Goal: Task Accomplishment & Management: Use online tool/utility

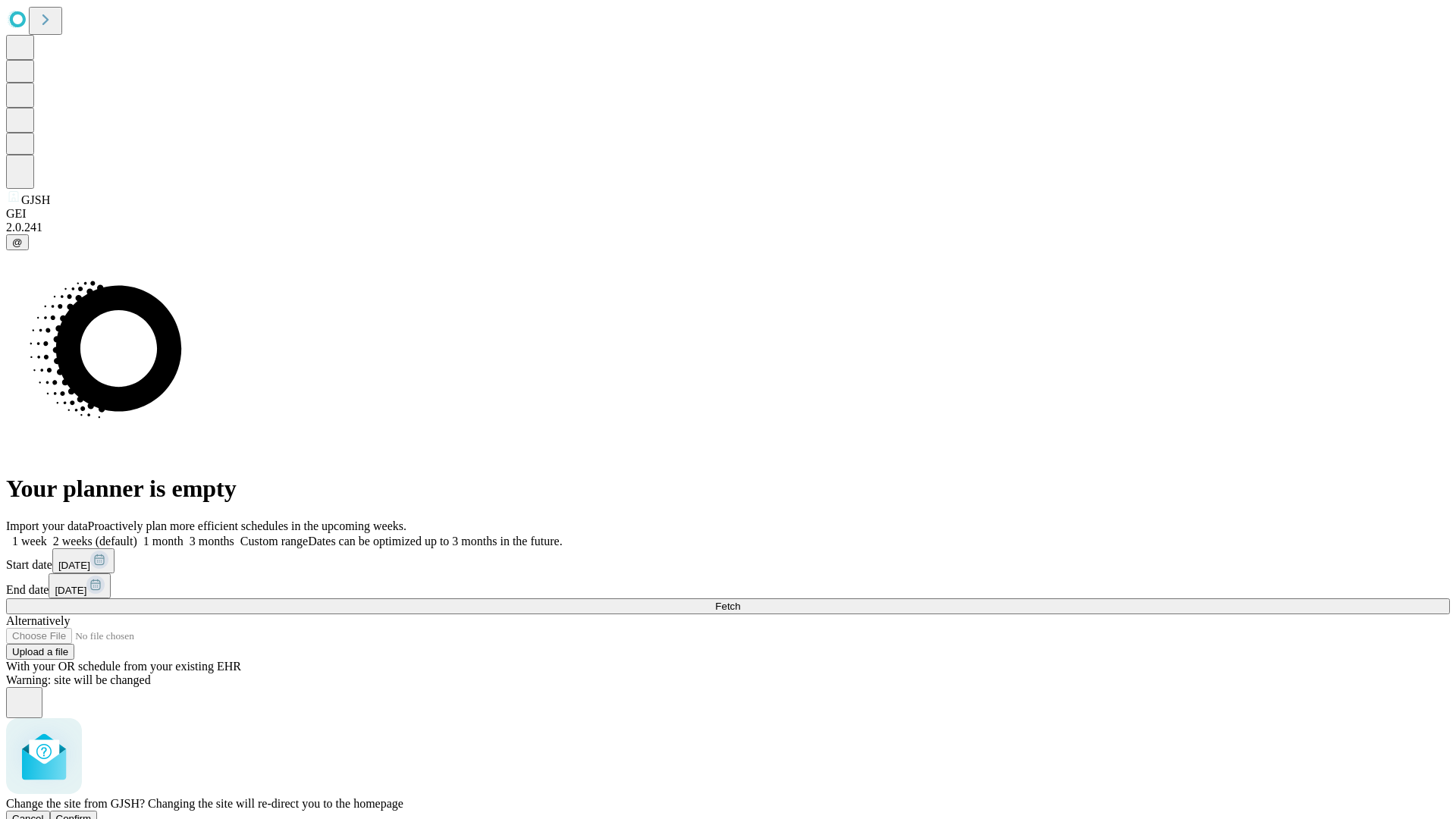
click at [91, 813] on span "Confirm" at bounding box center [74, 819] width 35 height 12
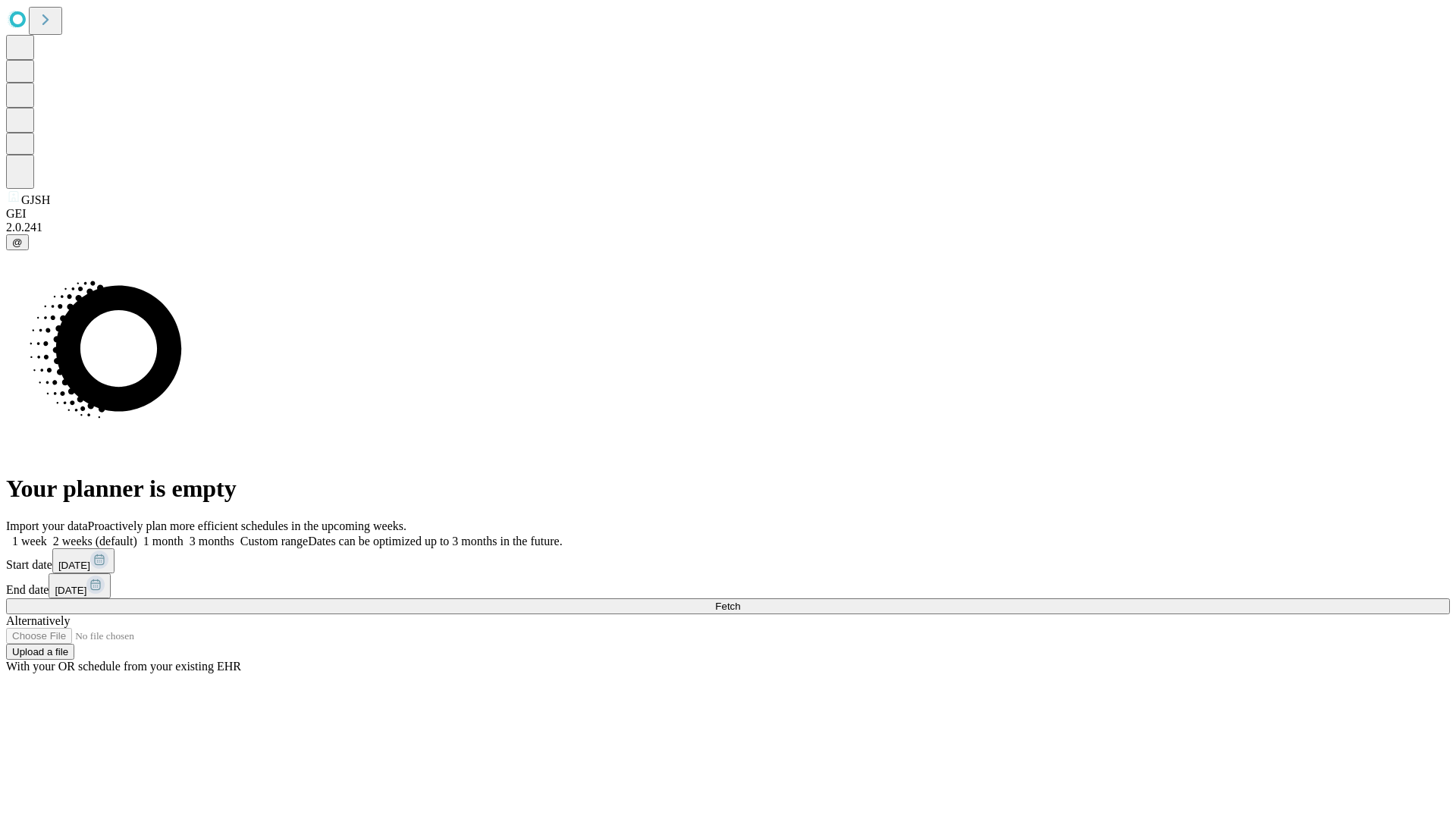
click at [184, 535] on label "1 month" at bounding box center [160, 540] width 46 height 13
click at [740, 601] on span "Fetch" at bounding box center [728, 607] width 25 height 12
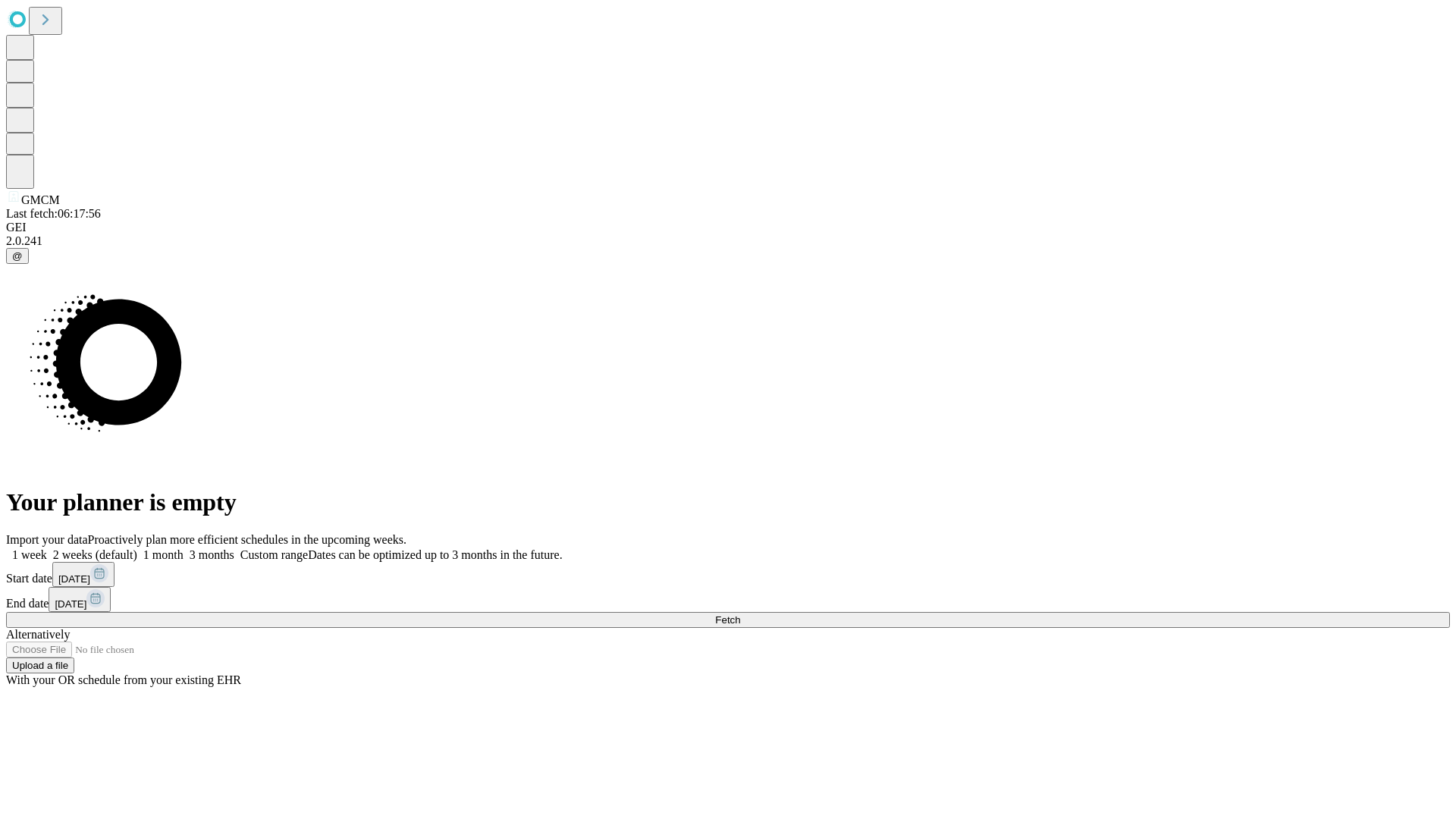
click at [184, 548] on label "1 month" at bounding box center [160, 554] width 46 height 13
click at [740, 614] on span "Fetch" at bounding box center [728, 620] width 25 height 12
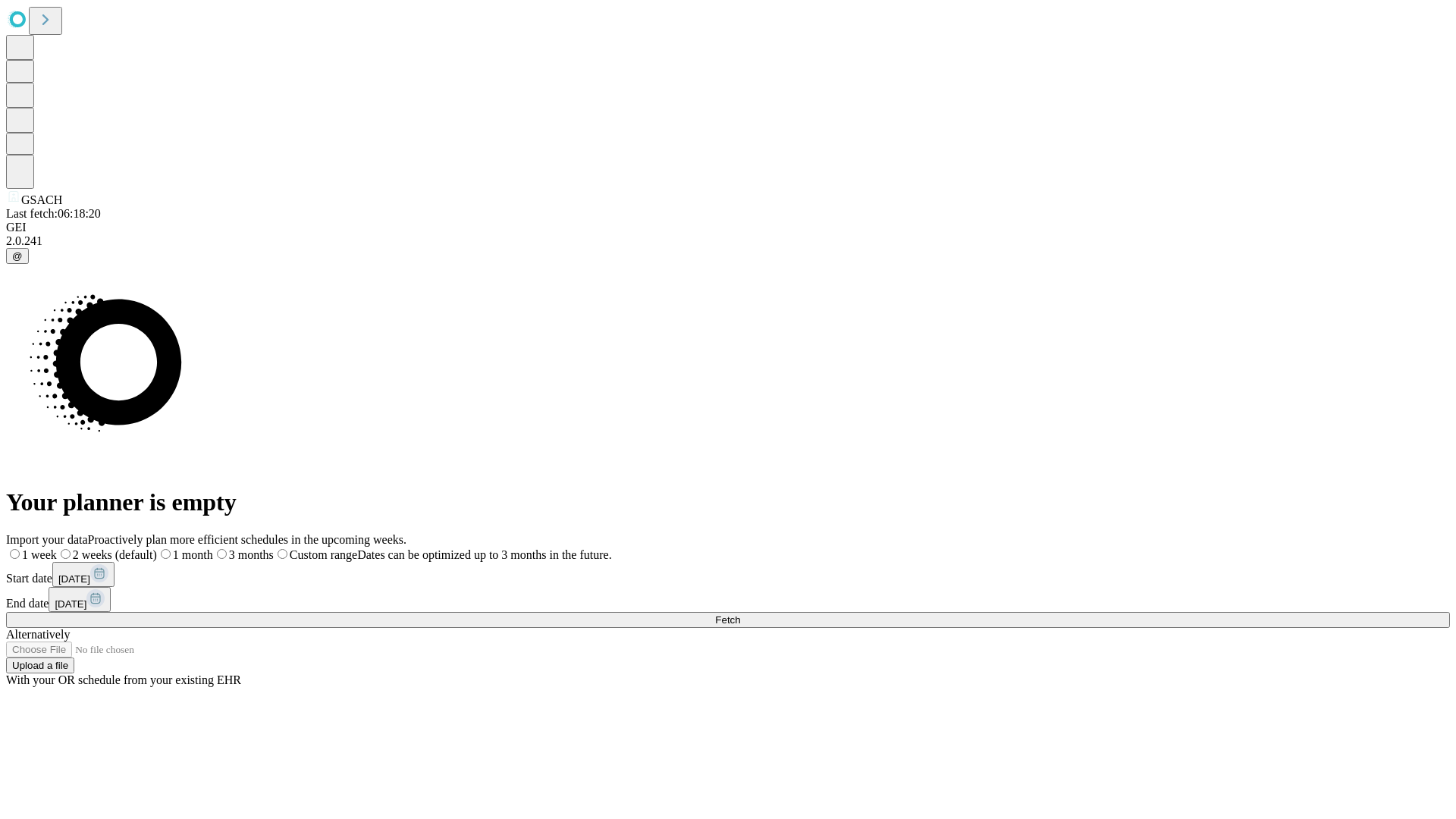
click at [740, 614] on span "Fetch" at bounding box center [728, 620] width 25 height 12
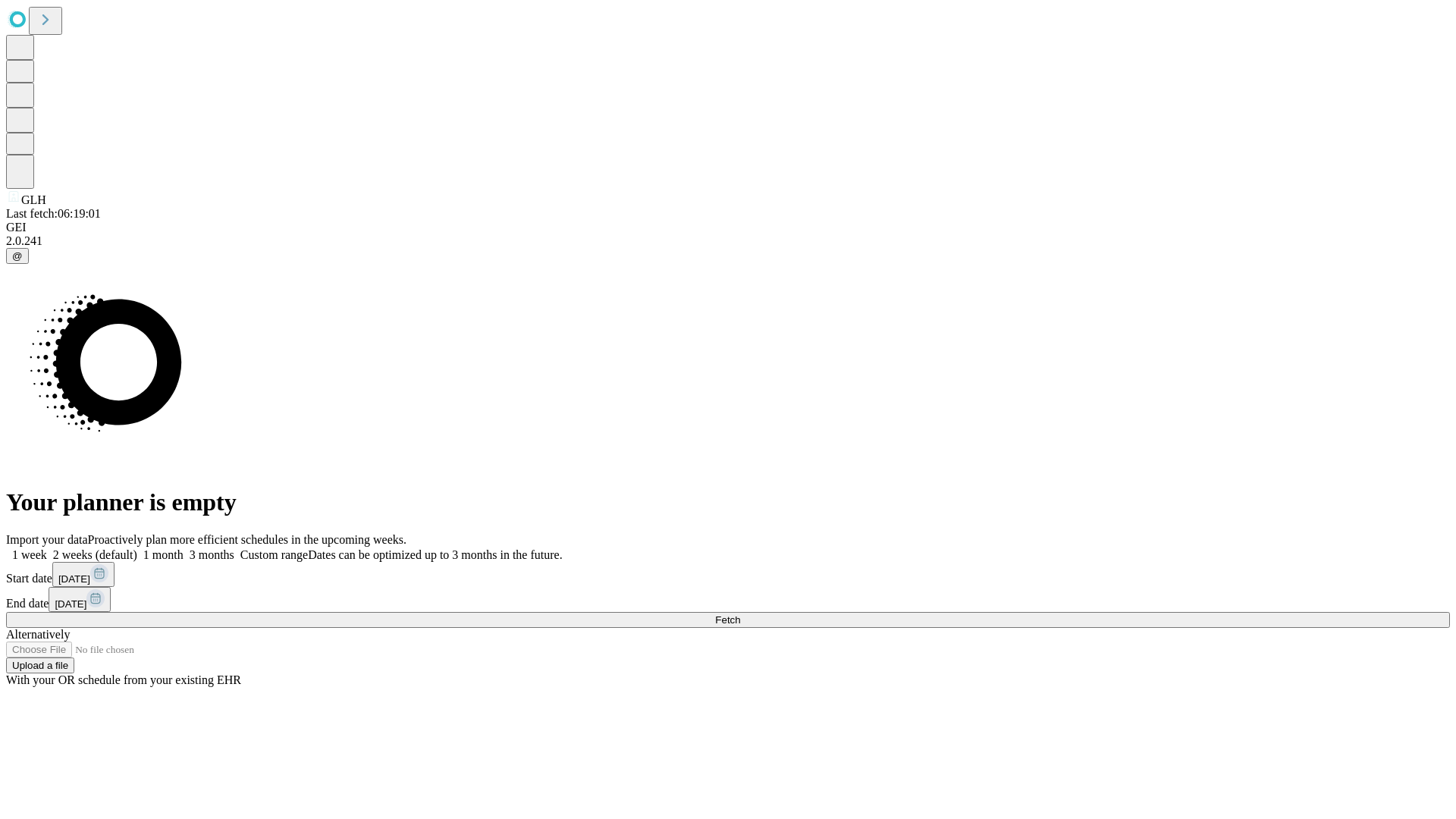
click at [184, 548] on label "1 month" at bounding box center [160, 554] width 46 height 13
click at [740, 614] on span "Fetch" at bounding box center [728, 620] width 25 height 12
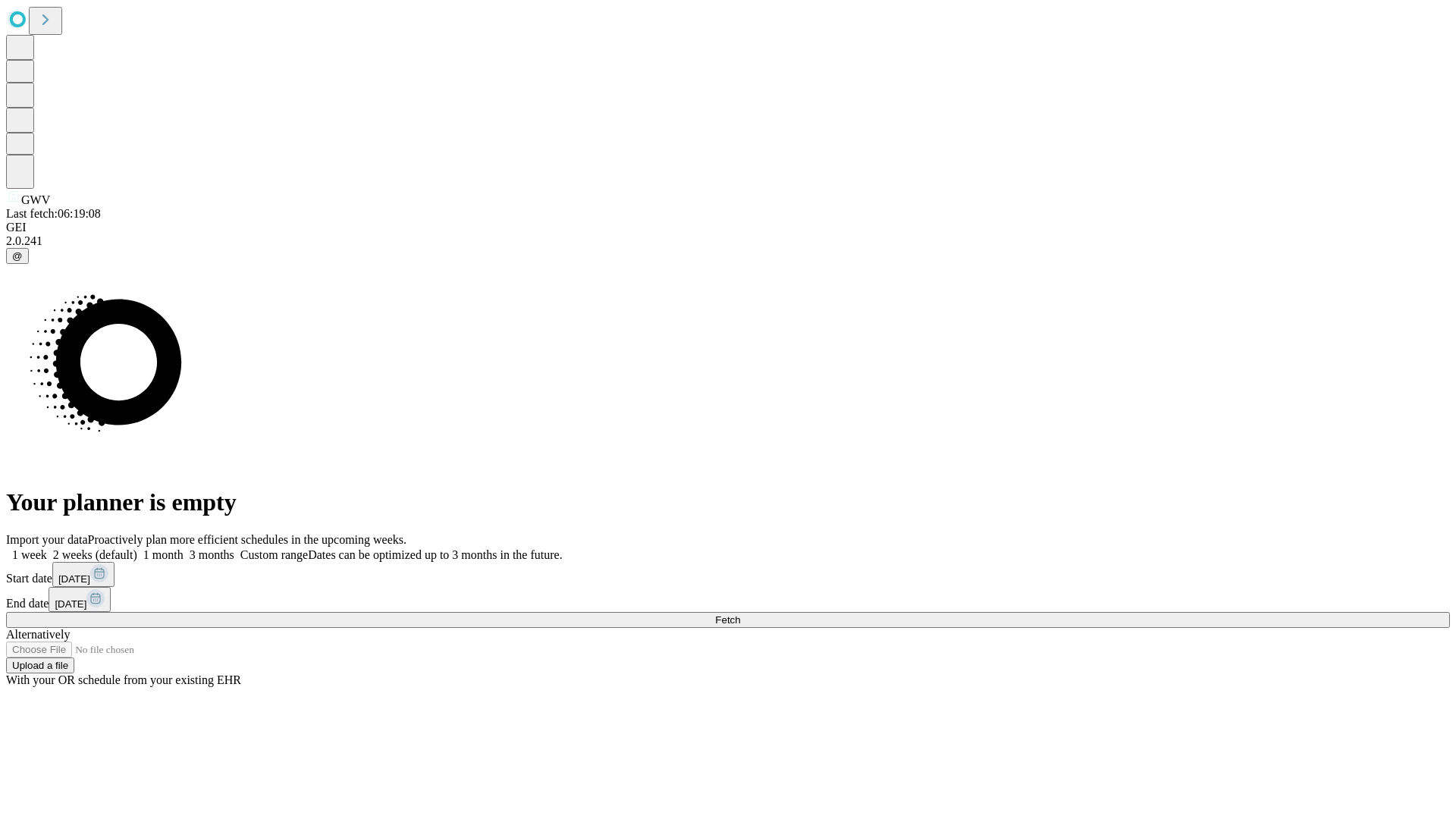
click at [184, 548] on label "1 month" at bounding box center [160, 554] width 46 height 13
click at [740, 614] on span "Fetch" at bounding box center [728, 620] width 25 height 12
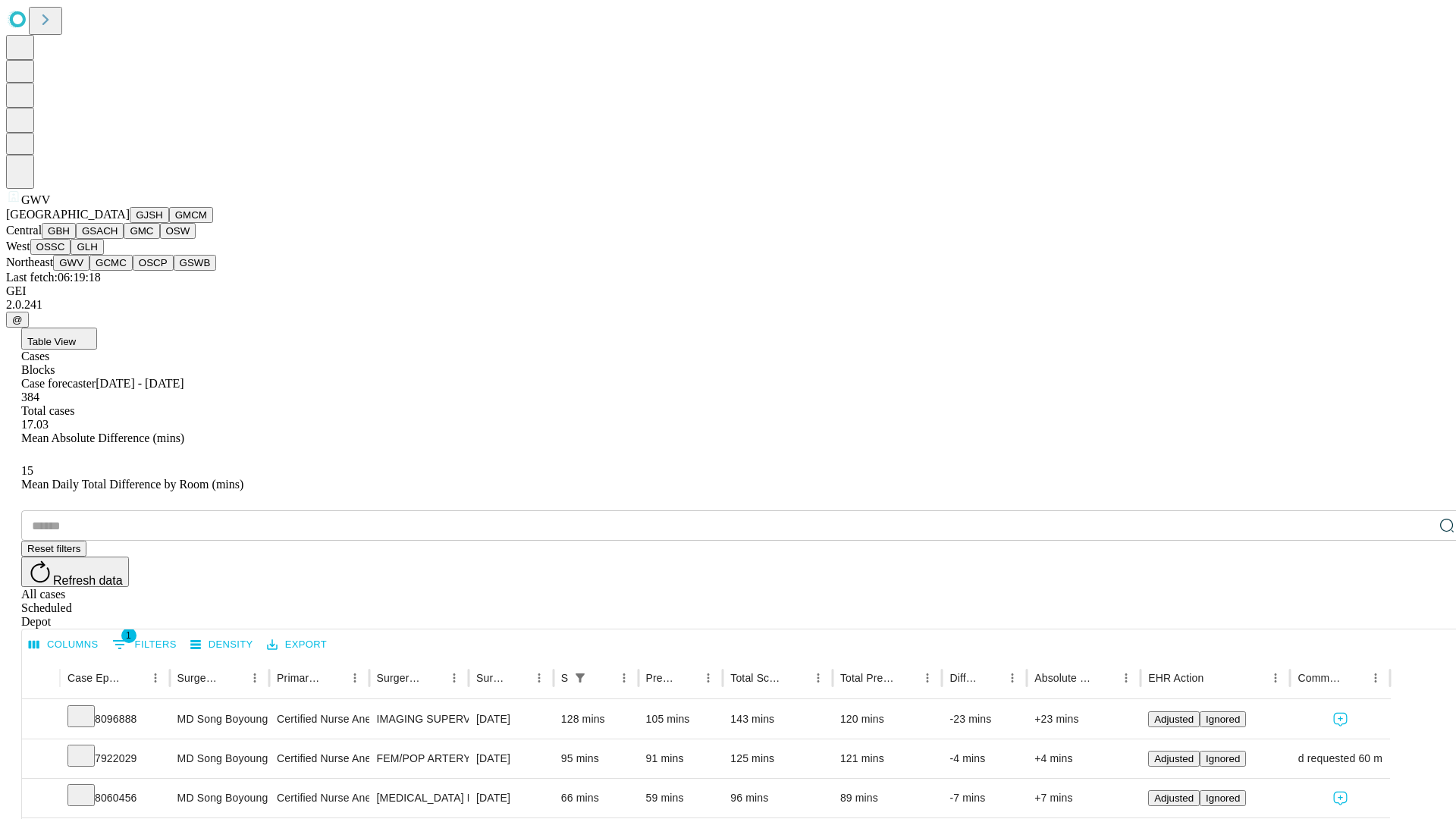
click at [117, 271] on button "GCMC" at bounding box center [112, 263] width 44 height 16
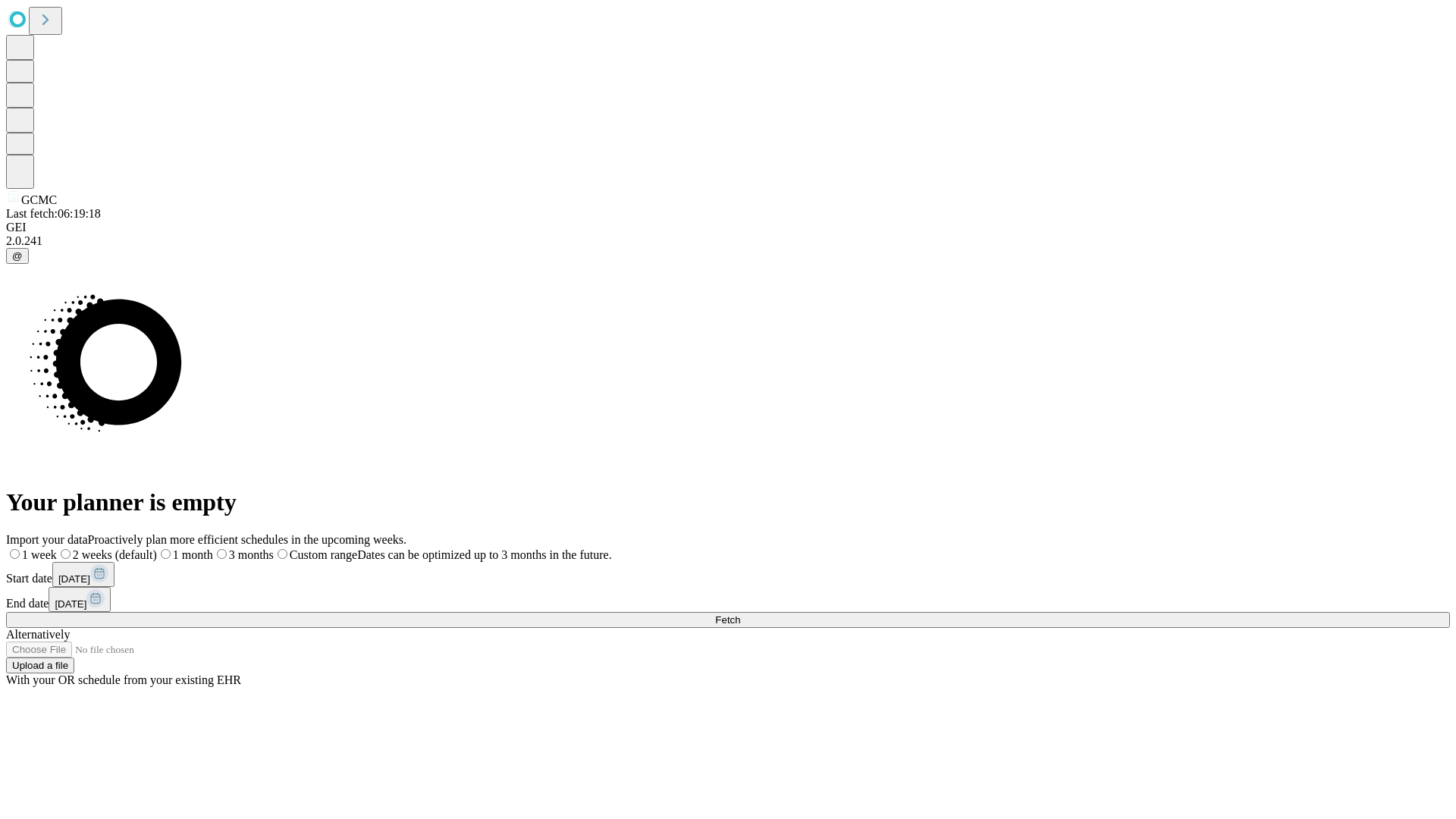
click at [213, 548] on label "1 month" at bounding box center [185, 554] width 56 height 13
click at [740, 614] on span "Fetch" at bounding box center [728, 620] width 25 height 12
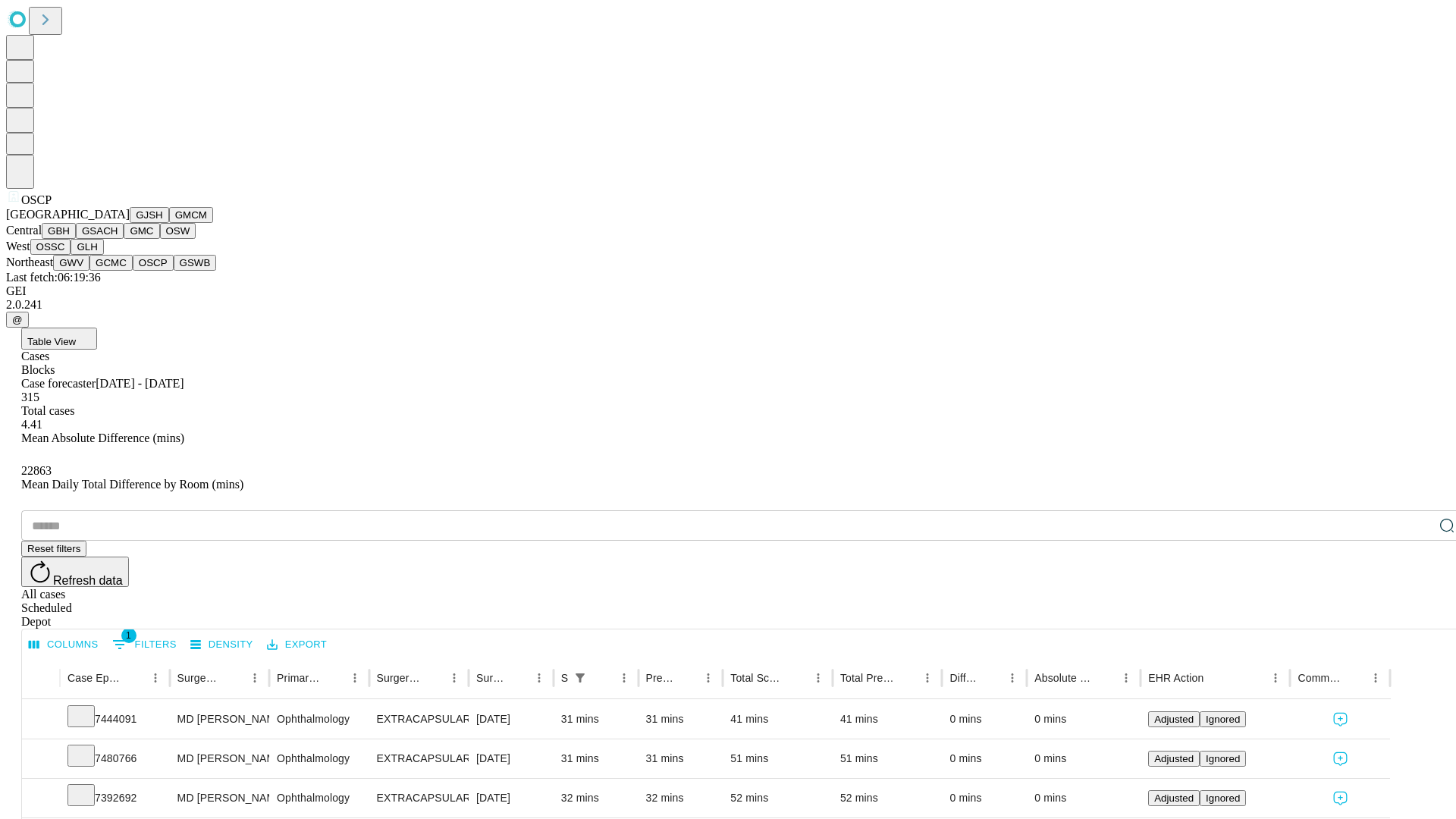
click at [174, 271] on button "GSWB" at bounding box center [196, 263] width 44 height 16
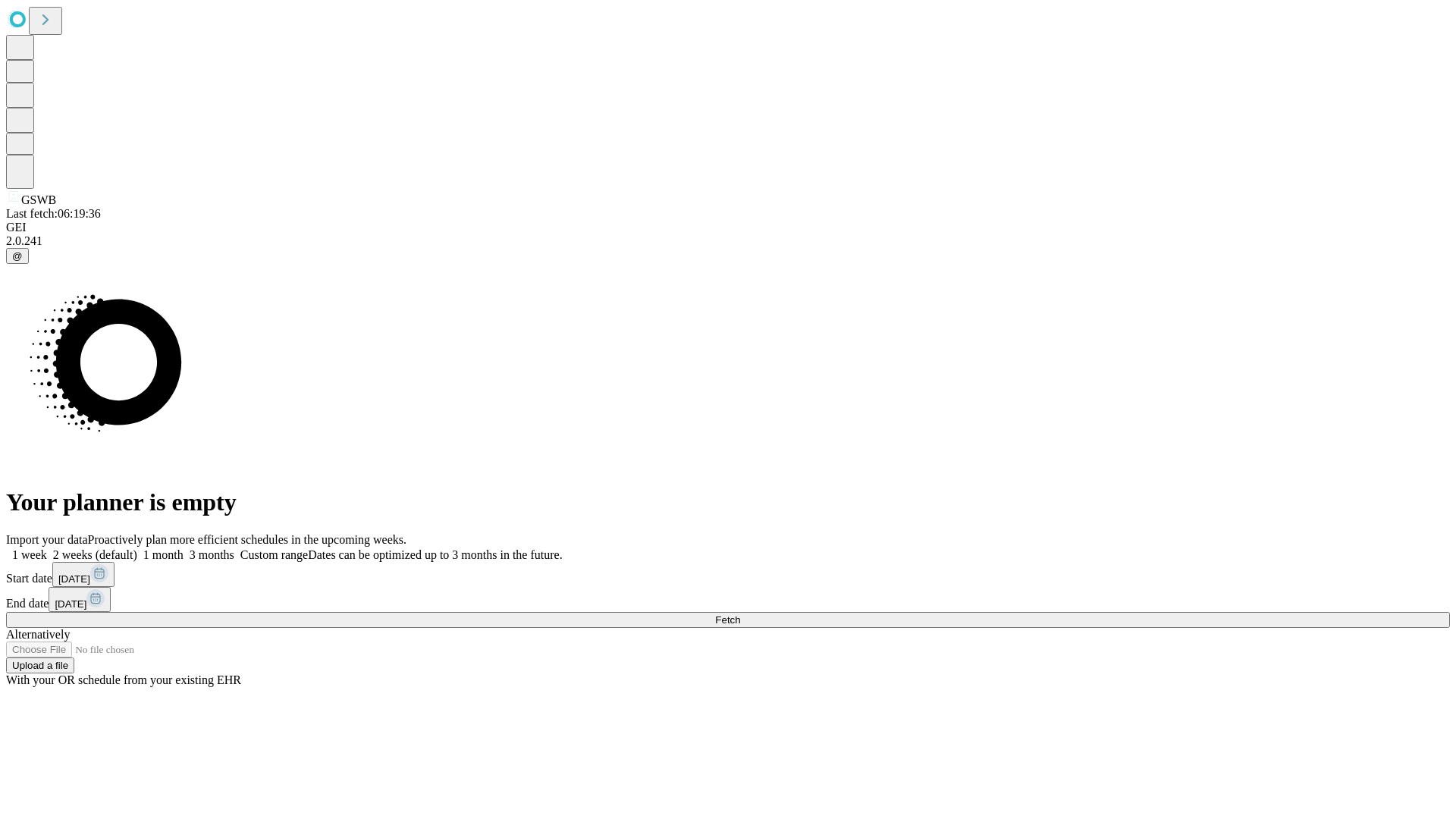
click at [184, 548] on label "1 month" at bounding box center [160, 554] width 46 height 13
click at [740, 614] on span "Fetch" at bounding box center [728, 620] width 25 height 12
